Goal: Task Accomplishment & Management: Manage account settings

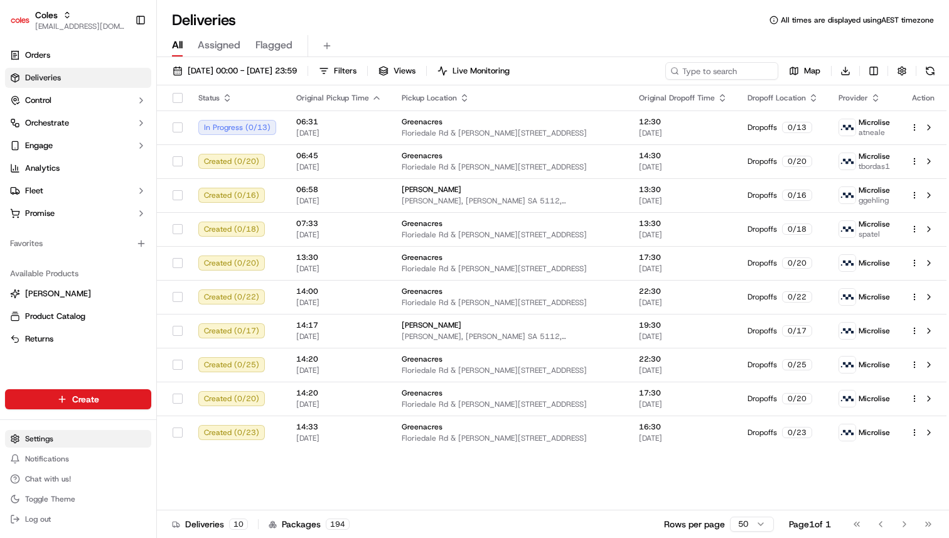
click at [59, 437] on html "Coles [EMAIL_ADDRESS][DOMAIN_NAME] Toggle Sidebar Orders Deliveries Control Orc…" at bounding box center [474, 269] width 949 height 538
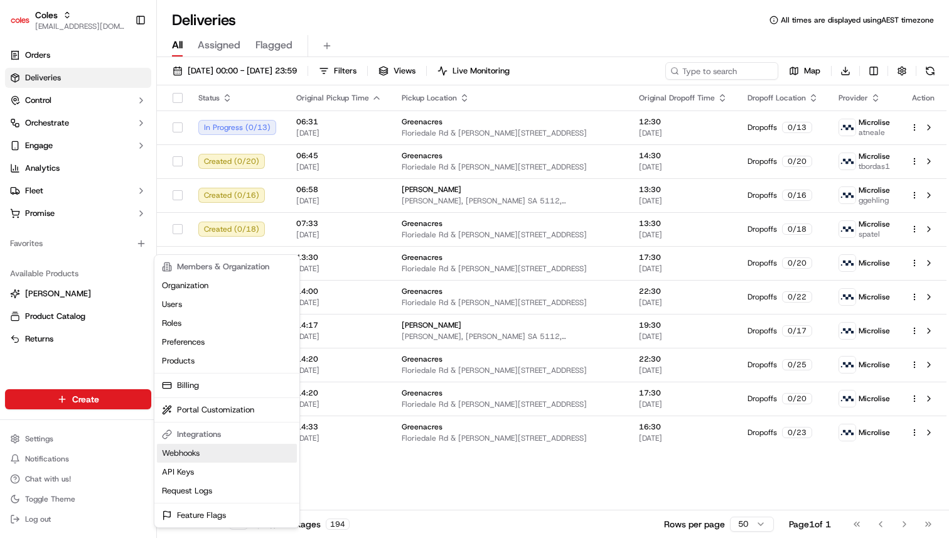
click at [214, 450] on link "Webhooks" at bounding box center [227, 453] width 140 height 19
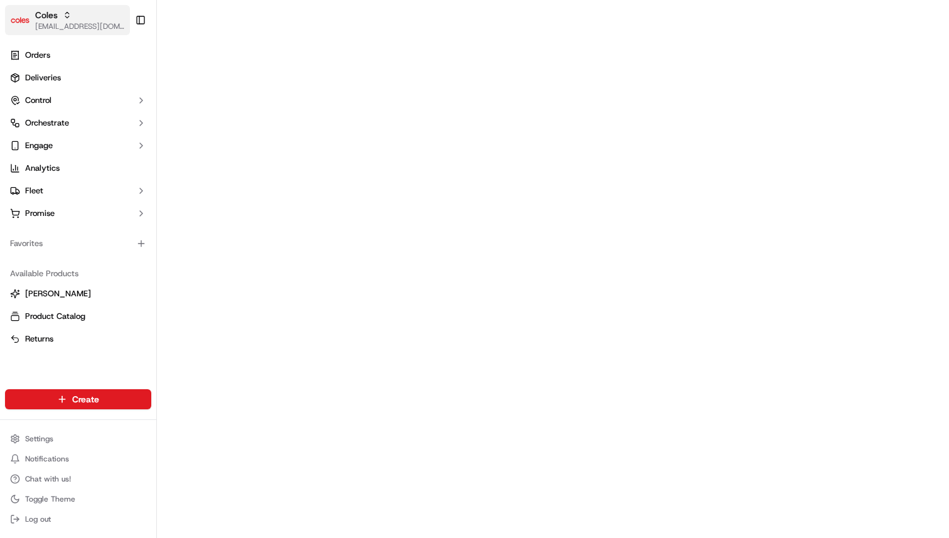
click at [53, 19] on span "Coles" at bounding box center [46, 15] width 23 height 13
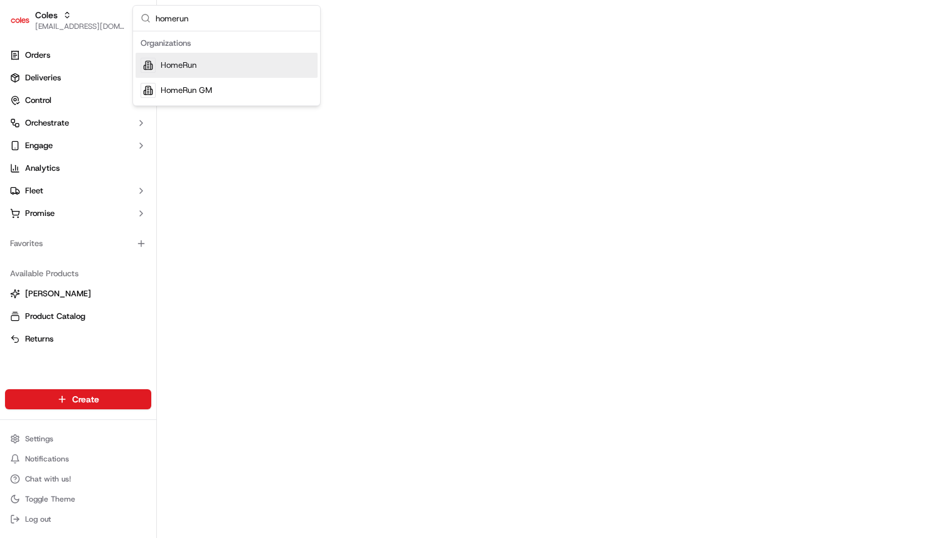
type input "homerun"
click at [176, 67] on span "HomeRun" at bounding box center [179, 65] width 36 height 11
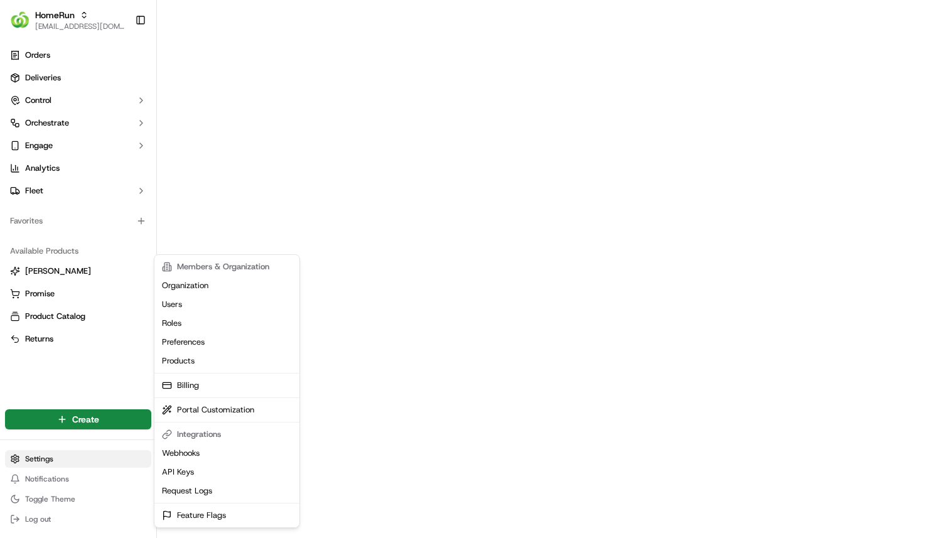
click at [42, 462] on html "HomeRun ben@usenash.com Toggle Sidebar Orders Deliveries Control Orchestrate En…" at bounding box center [474, 269] width 949 height 538
click at [241, 457] on link "Webhooks" at bounding box center [227, 453] width 140 height 19
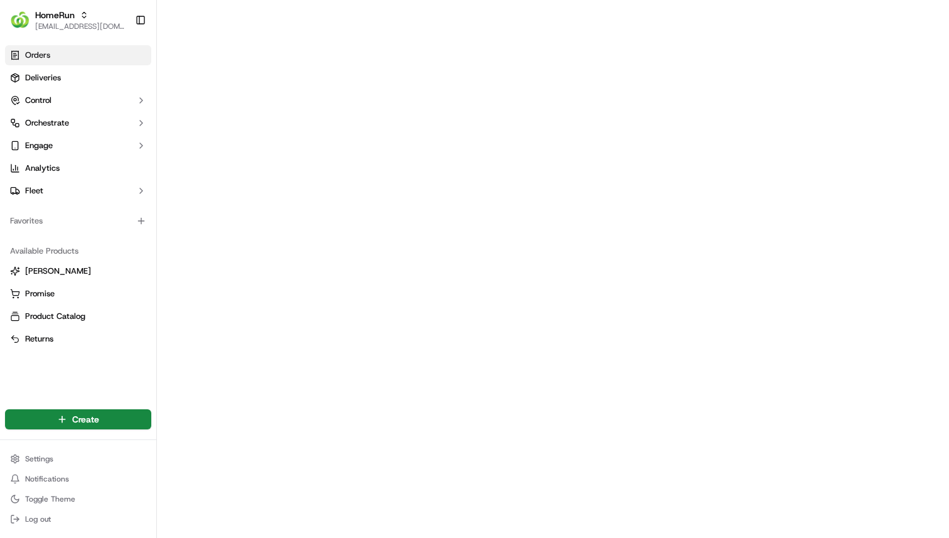
click at [84, 61] on link "Orders" at bounding box center [78, 55] width 146 height 20
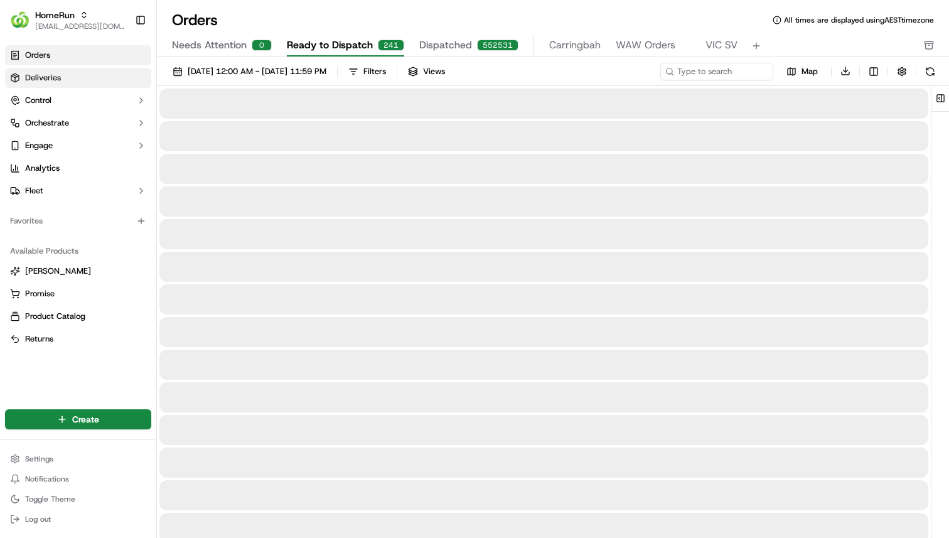
click at [88, 68] on link "Deliveries" at bounding box center [78, 78] width 146 height 20
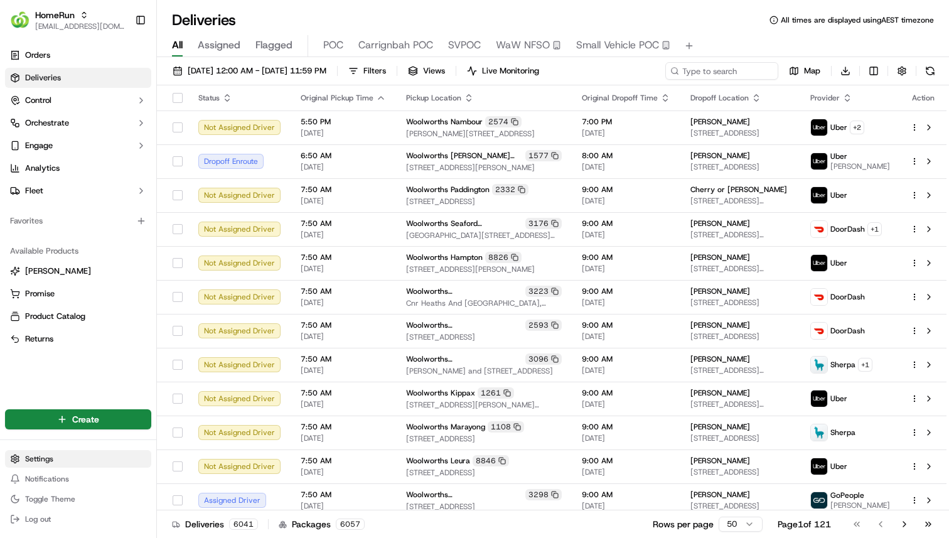
click at [61, 461] on html "HomeRun ben@usenash.com Toggle Sidebar Orders Deliveries Control Orchestrate En…" at bounding box center [474, 269] width 949 height 538
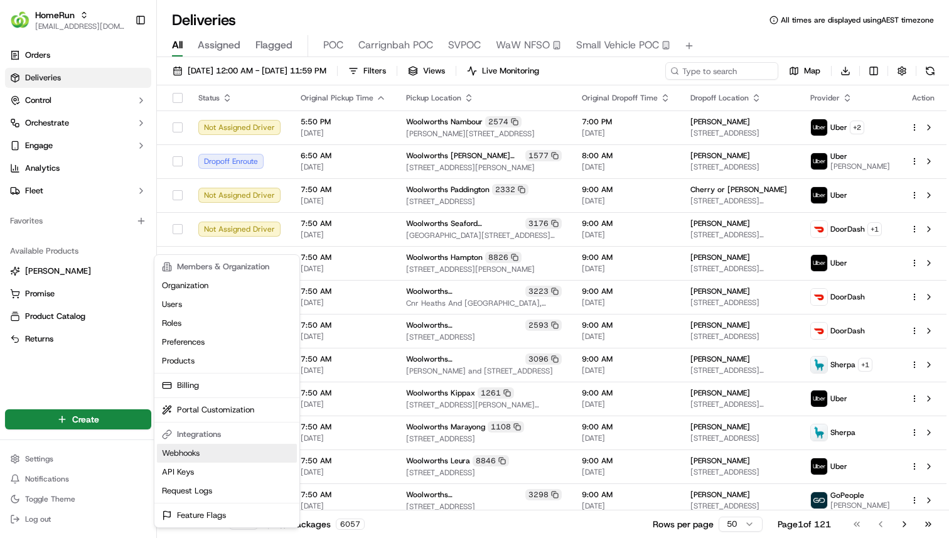
click at [216, 454] on link "Webhooks" at bounding box center [227, 453] width 140 height 19
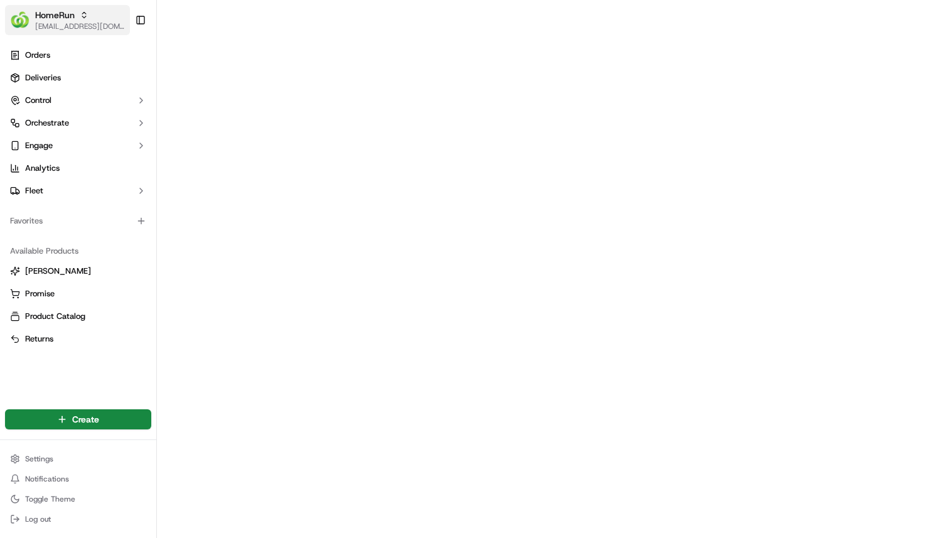
click at [63, 16] on span "HomeRun" at bounding box center [55, 15] width 40 height 13
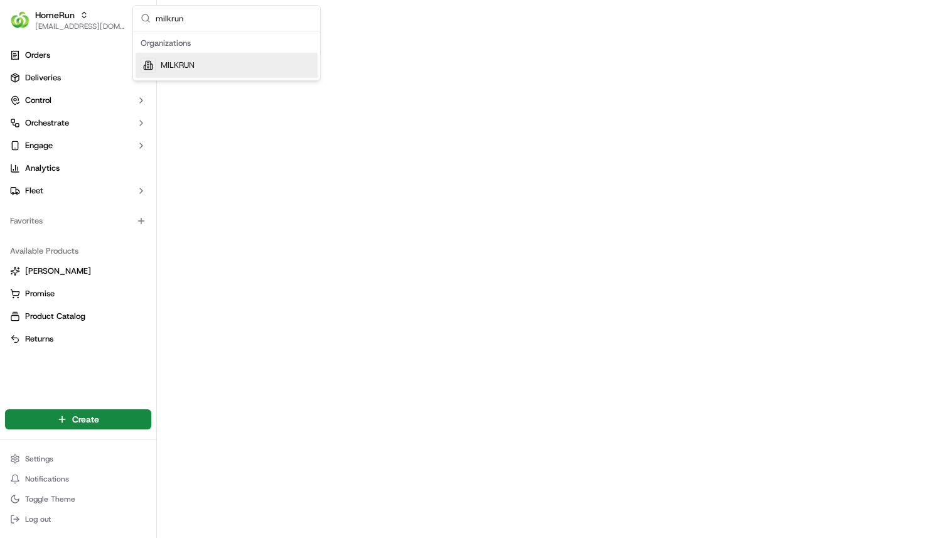
type input "milkrun"
click at [166, 72] on div "MILKRUN" at bounding box center [227, 65] width 182 height 25
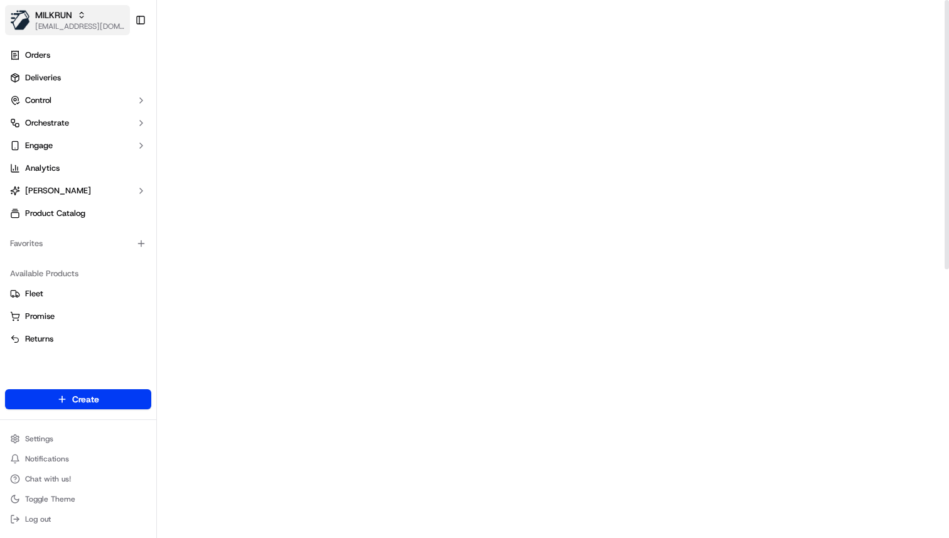
click at [82, 18] on icon "button" at bounding box center [82, 17] width 4 height 2
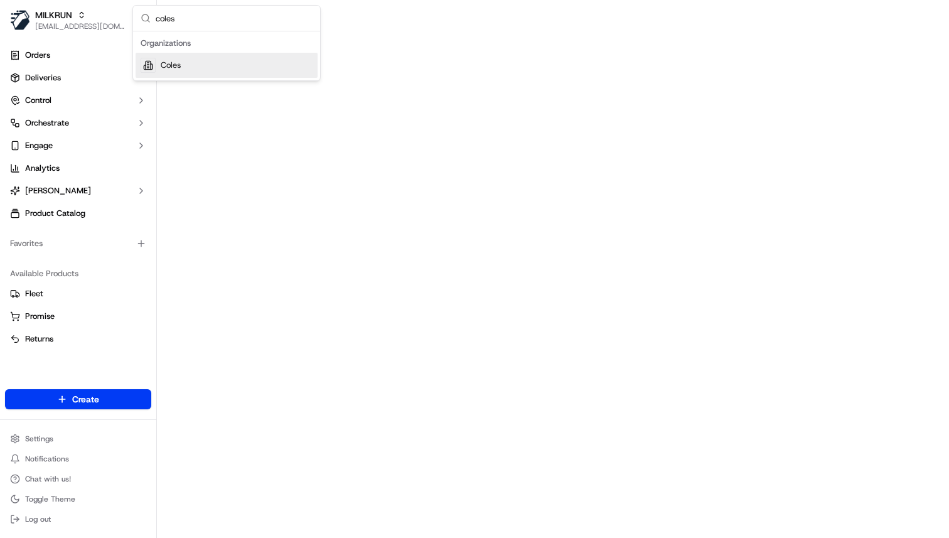
type input "coles"
click at [195, 68] on div "Coles" at bounding box center [227, 65] width 182 height 25
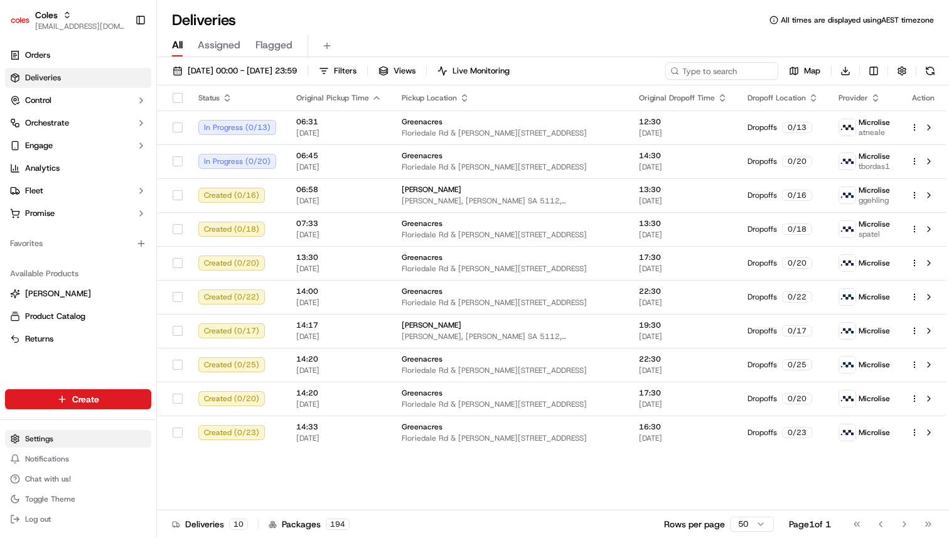
click at [65, 441] on html "Coles ben@usenash.com Toggle Sidebar Orders Deliveries Control Orchestrate Enga…" at bounding box center [474, 269] width 949 height 538
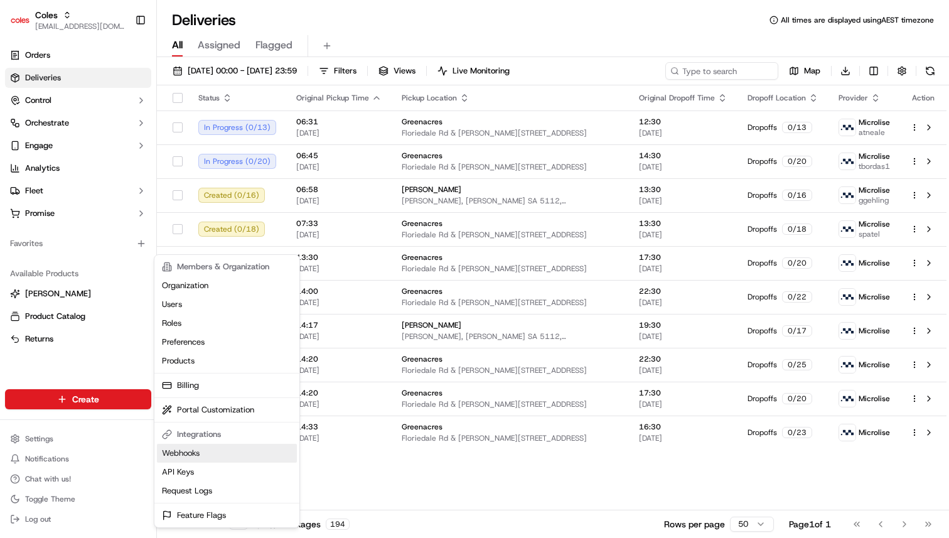
click at [243, 449] on link "Webhooks" at bounding box center [227, 453] width 140 height 19
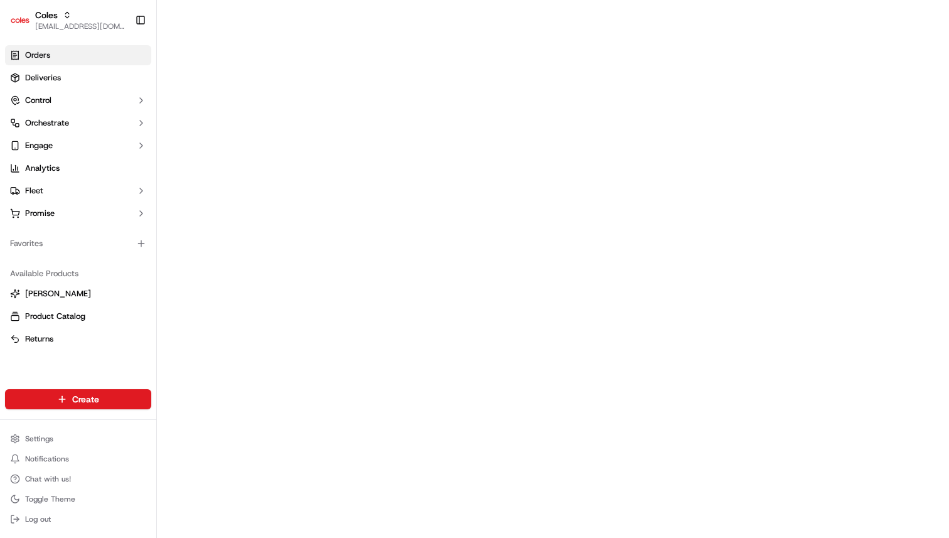
click at [45, 61] on link "Orders" at bounding box center [78, 55] width 146 height 20
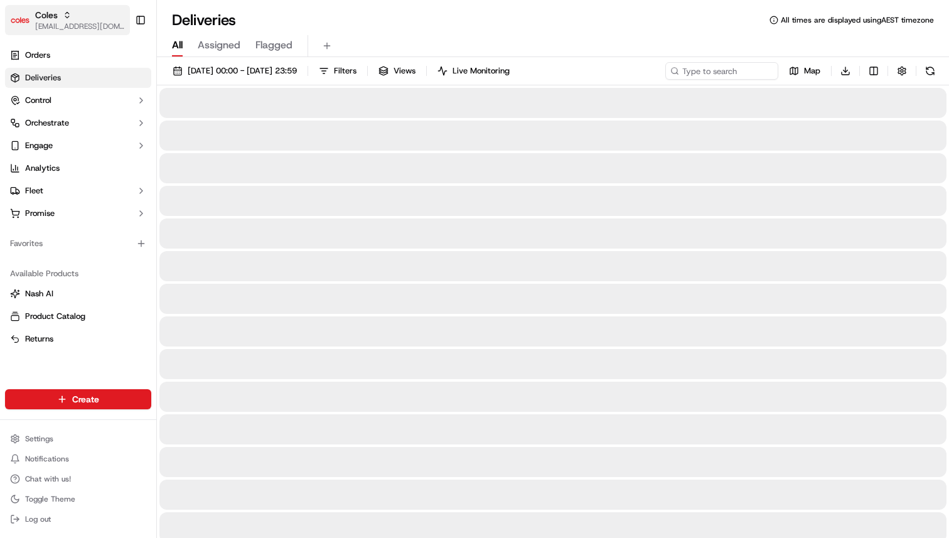
click at [73, 18] on div "Coles" at bounding box center [80, 15] width 90 height 13
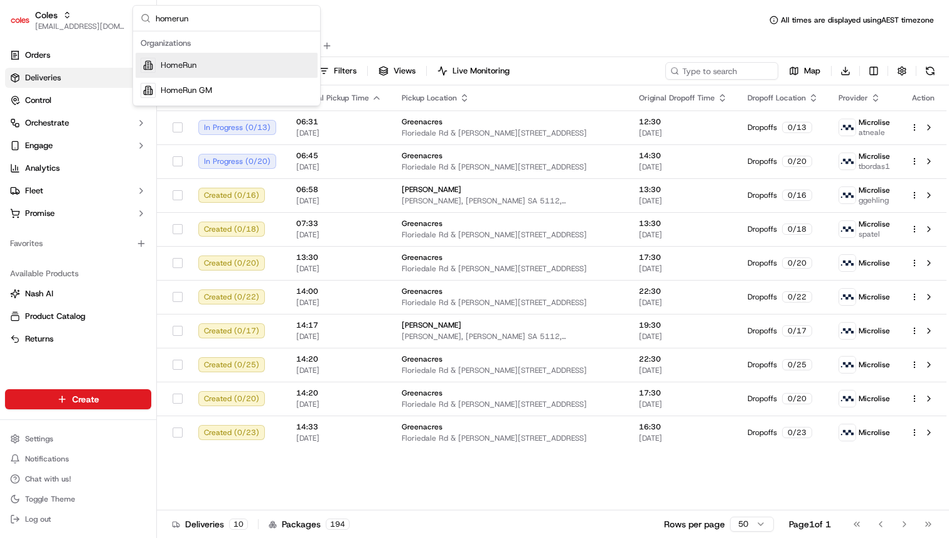
type input "homerun"
click at [197, 66] on div "HomeRun" at bounding box center [227, 65] width 182 height 25
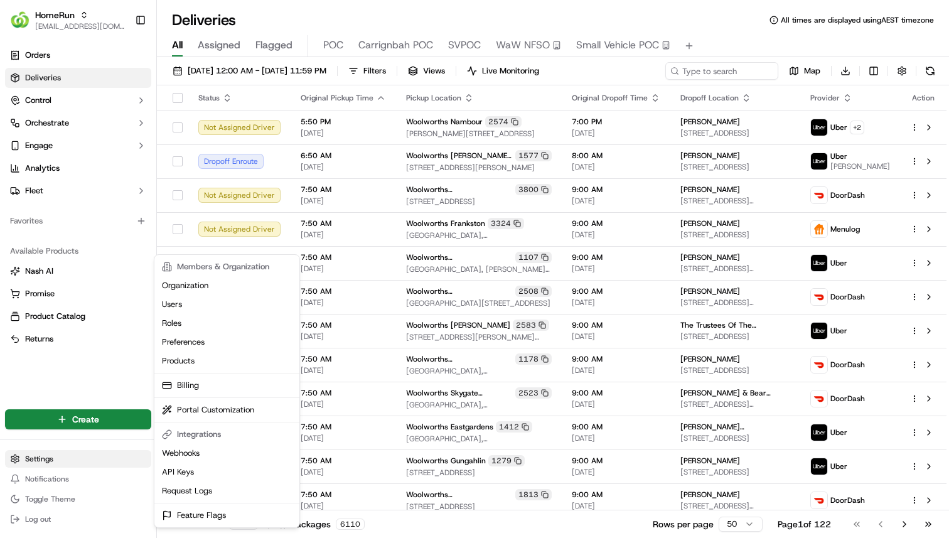
click at [80, 457] on html "HomeRun [EMAIL_ADDRESS][DOMAIN_NAME] Toggle Sidebar Orders Deliveries Control O…" at bounding box center [474, 269] width 949 height 538
click at [246, 457] on link "Webhooks" at bounding box center [227, 453] width 140 height 19
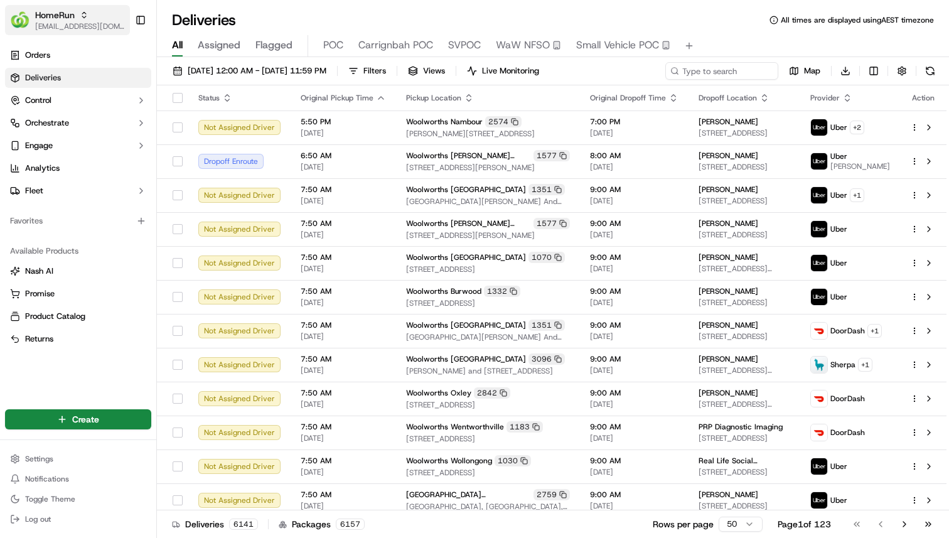
click at [70, 16] on span "HomeRun" at bounding box center [55, 15] width 40 height 13
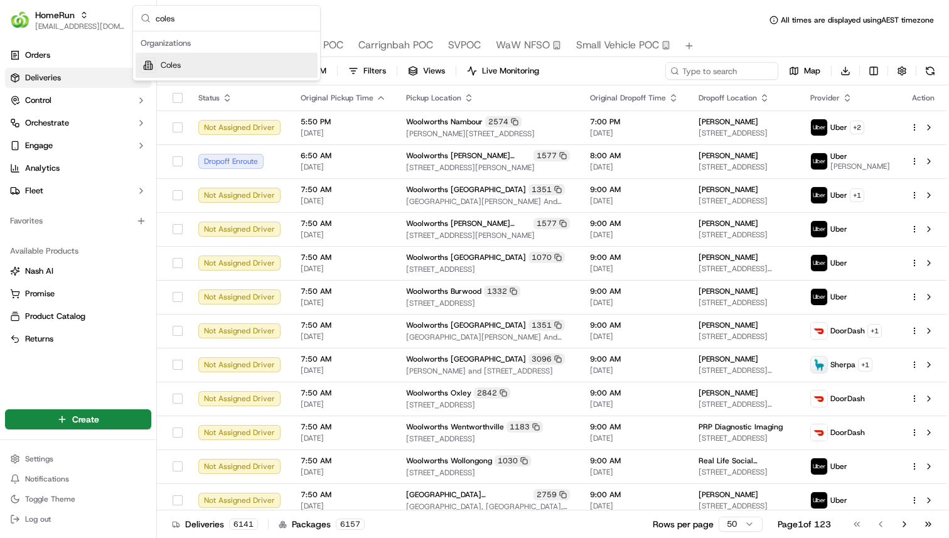
type input "coles"
click at [259, 70] on div "Coles" at bounding box center [227, 65] width 182 height 25
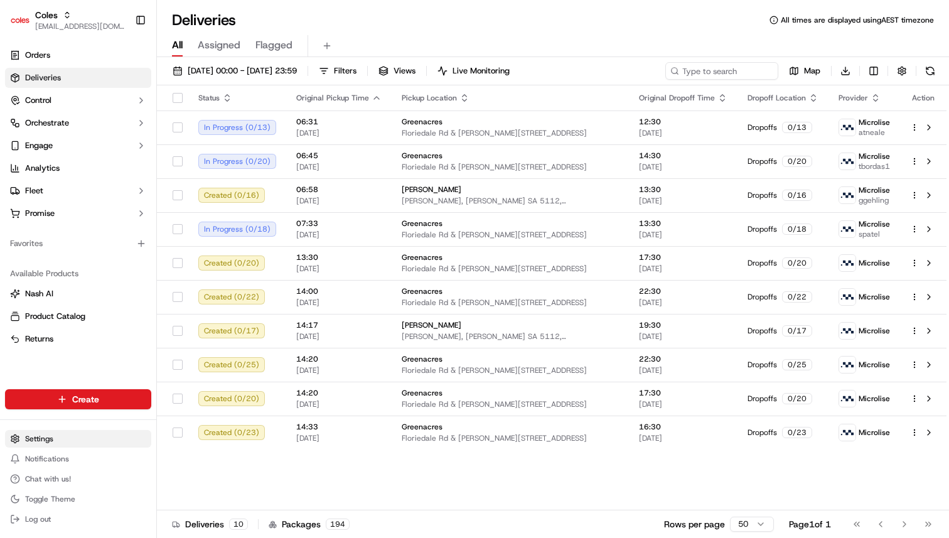
click at [66, 443] on html "Coles [EMAIL_ADDRESS][DOMAIN_NAME] Toggle Sidebar Orders Deliveries Control Orc…" at bounding box center [474, 269] width 949 height 538
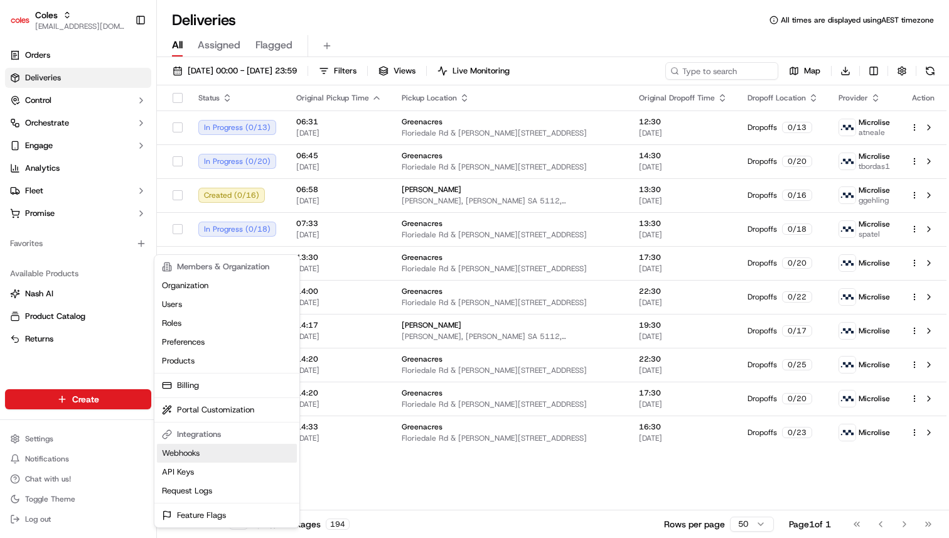
click at [217, 452] on link "Webhooks" at bounding box center [227, 453] width 140 height 19
